Goal: Task Accomplishment & Management: Manage account settings

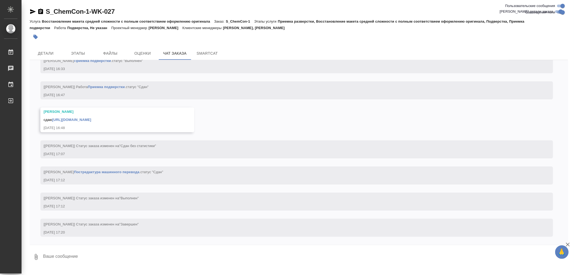
scroll to position [10881, 0]
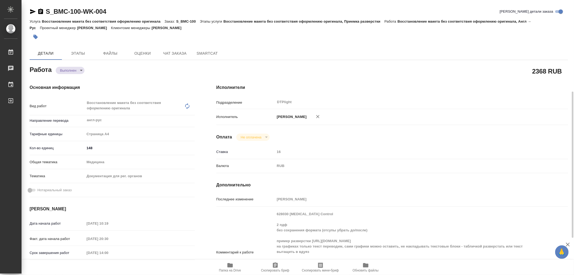
scroll to position [60, 0]
type textarea "x"
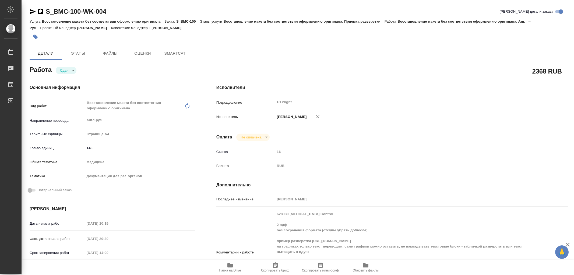
type textarea "x"
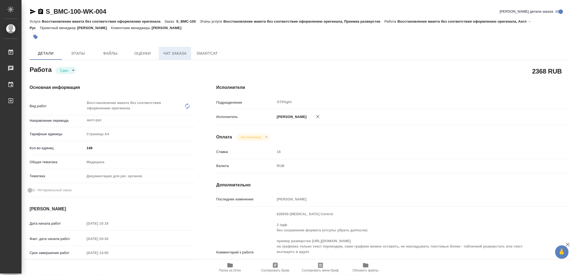
type textarea "x"
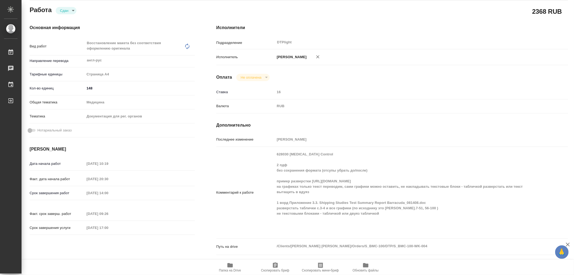
type textarea "x"
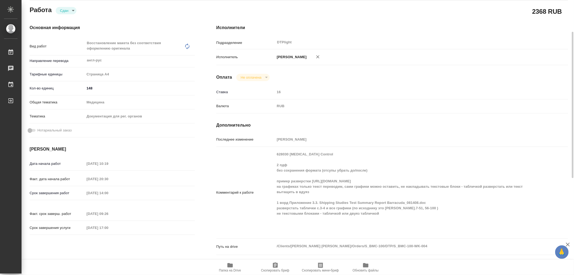
scroll to position [0, 0]
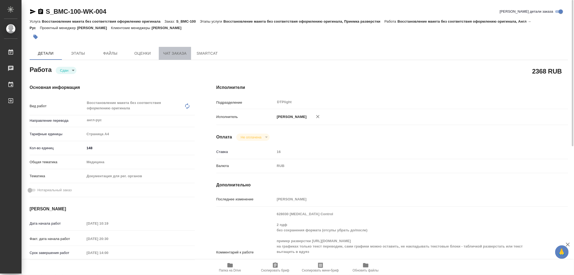
click at [171, 50] on span "Чат заказа" at bounding box center [175, 53] width 26 height 7
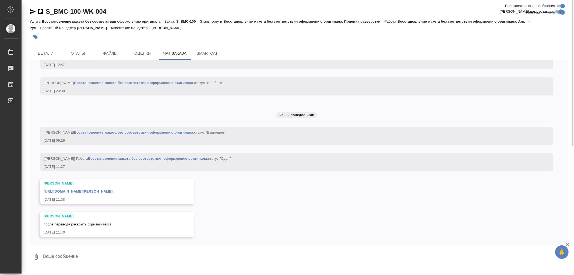
scroll to position [1155, 0]
click at [108, 192] on link "https://drive.awatera.com/apps/files/files/10170355?dir=/Shares/Beckman%20Coult…" at bounding box center [78, 191] width 69 height 4
click at [50, 53] on span "Детали" at bounding box center [46, 53] width 26 height 7
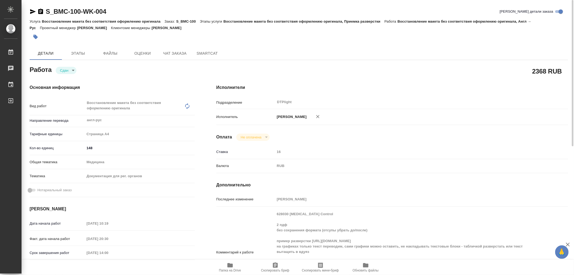
type textarea "x"
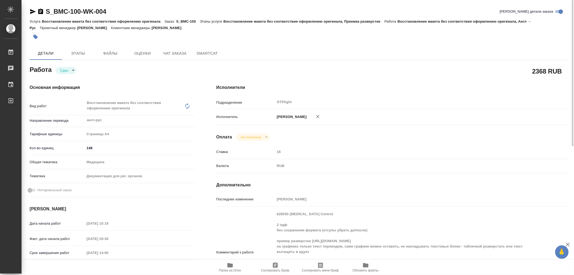
type textarea "x"
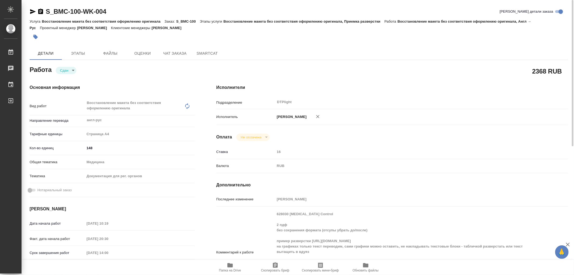
type textarea "x"
